Goal: Task Accomplishment & Management: Use online tool/utility

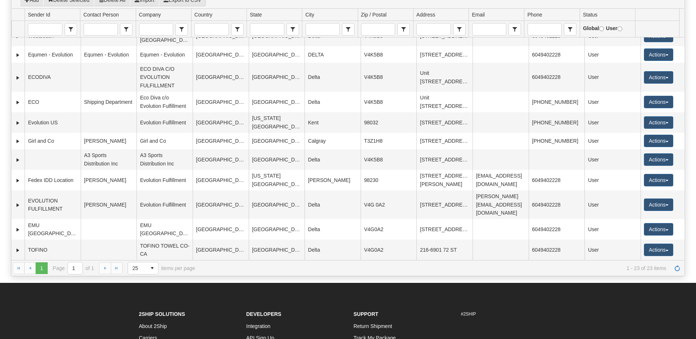
scroll to position [73, 0]
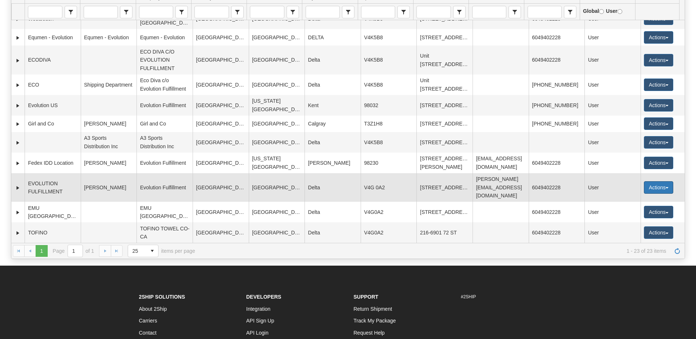
click at [654, 181] on button "Actions" at bounding box center [658, 187] width 29 height 12
click at [629, 197] on link "Edit" at bounding box center [643, 202] width 59 height 10
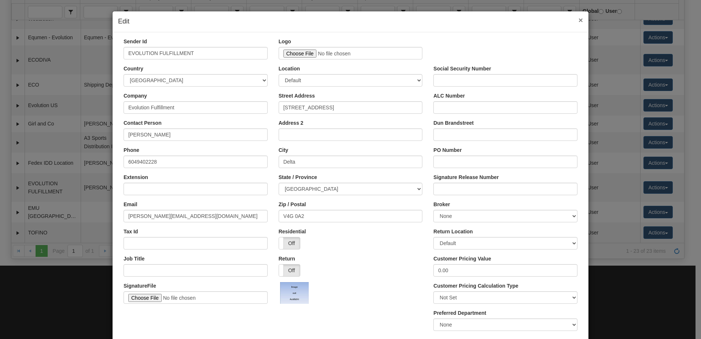
click at [579, 22] on span "×" at bounding box center [581, 20] width 4 height 8
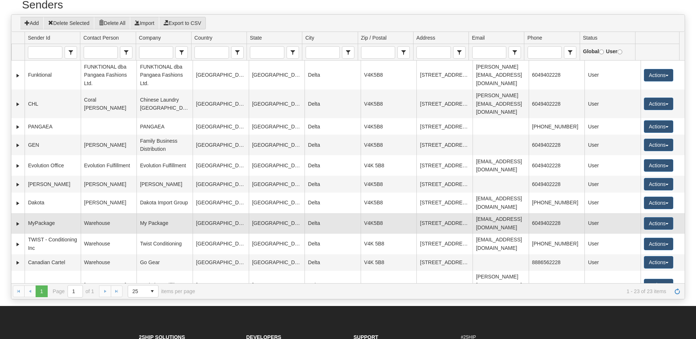
scroll to position [0, 0]
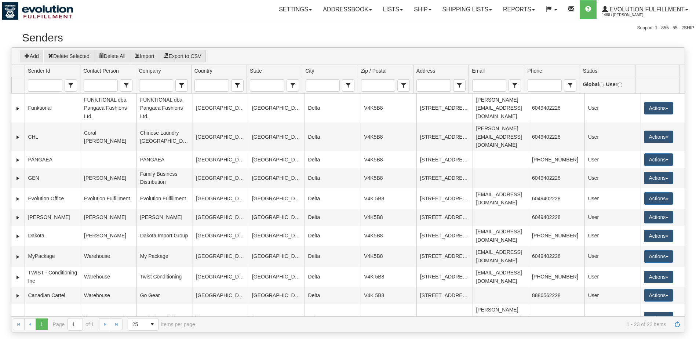
click at [211, 13] on div "Settings Shipping Preferences Fields Preferences New Addressbook Recipients" at bounding box center [408, 9] width 571 height 18
click at [422, 8] on link "Ship" at bounding box center [422, 9] width 28 height 18
click at [391, 25] on span "Ship Screen" at bounding box center [391, 26] width 28 height 6
